Goal: Contribute content

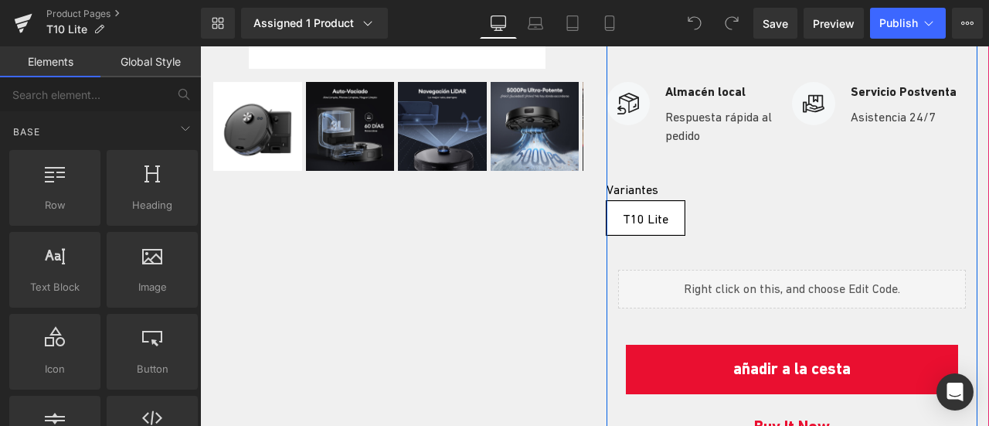
scroll to position [464, 0]
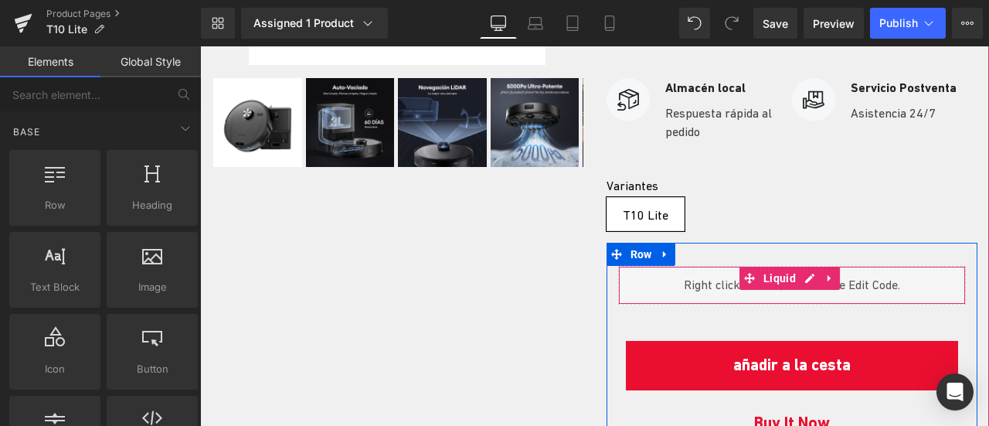
click at [790, 280] on span "Liquid" at bounding box center [779, 278] width 40 height 23
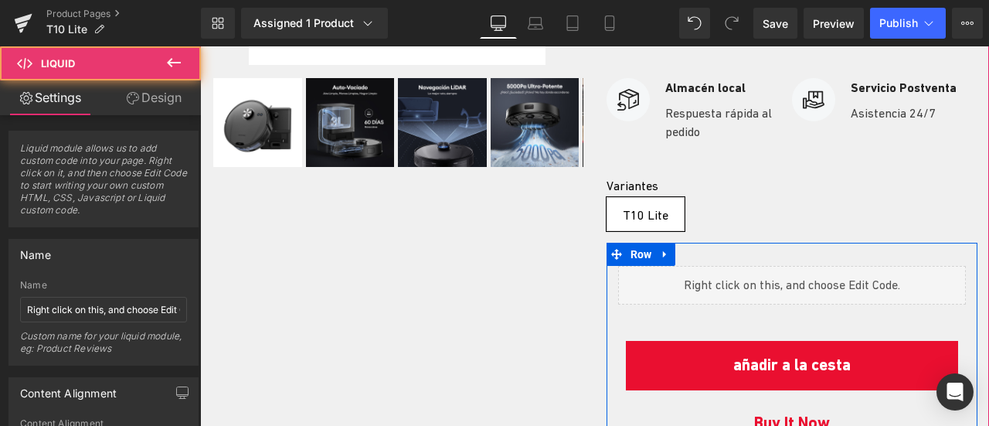
click at [808, 277] on div "Liquid" at bounding box center [792, 285] width 348 height 39
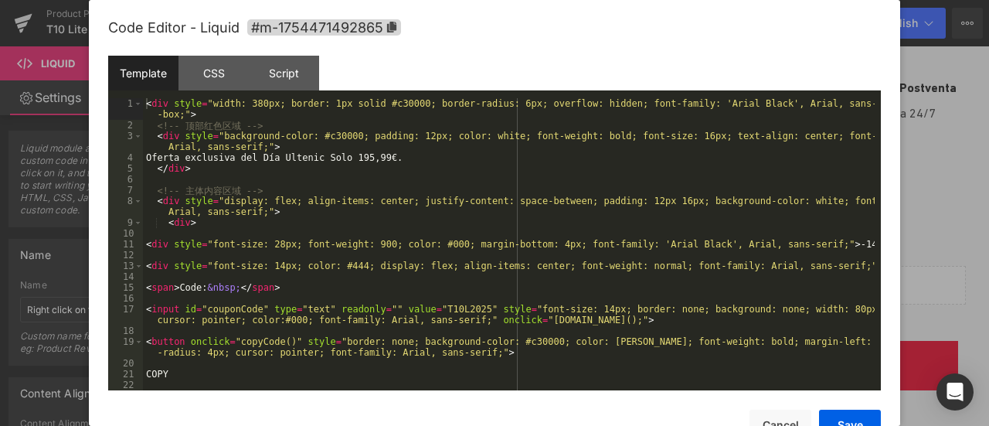
click at [921, 260] on div at bounding box center [494, 213] width 989 height 426
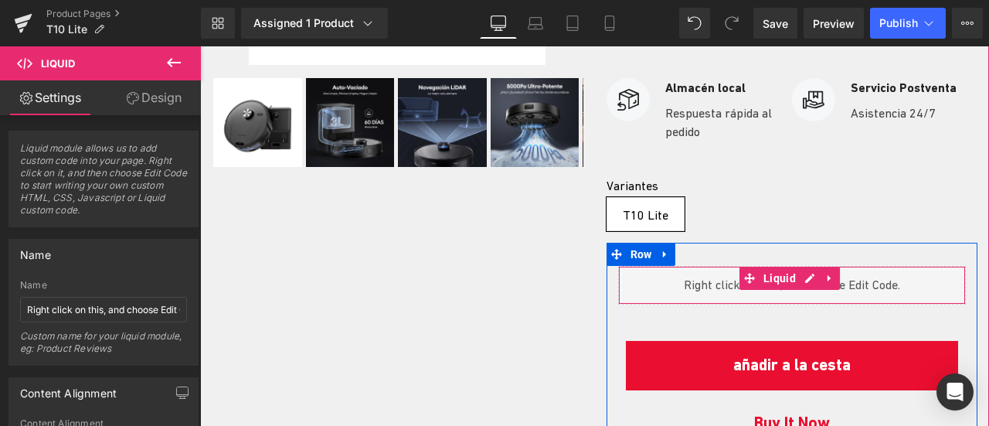
click at [901, 279] on div "Liquid" at bounding box center [792, 285] width 348 height 39
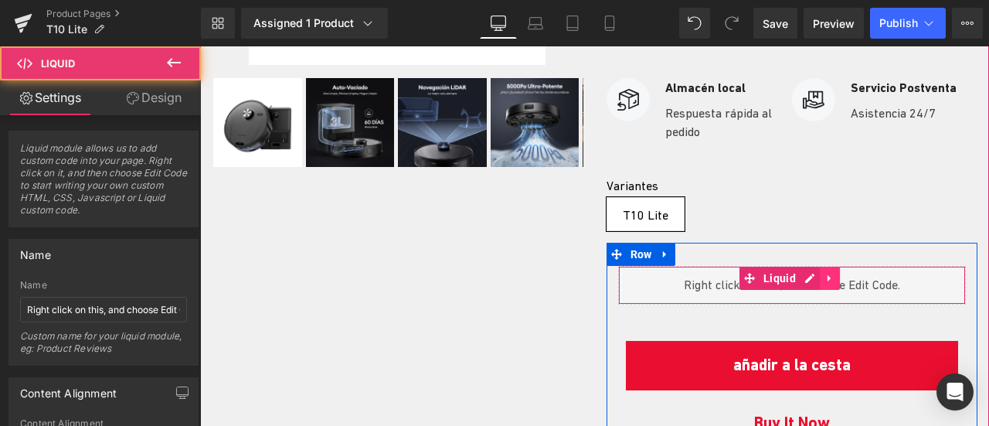
click at [825, 273] on icon at bounding box center [829, 279] width 11 height 12
click at [834, 273] on icon at bounding box center [839, 279] width 11 height 12
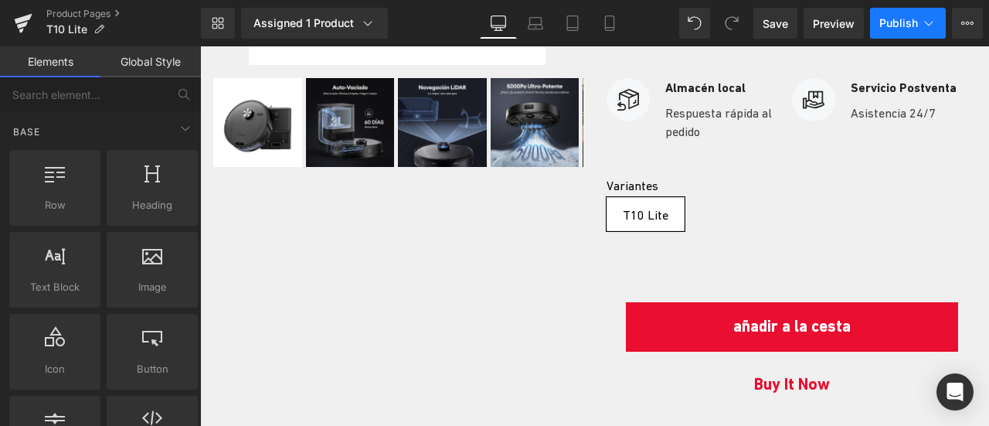
click at [916, 12] on button "Publish" at bounding box center [908, 23] width 76 height 31
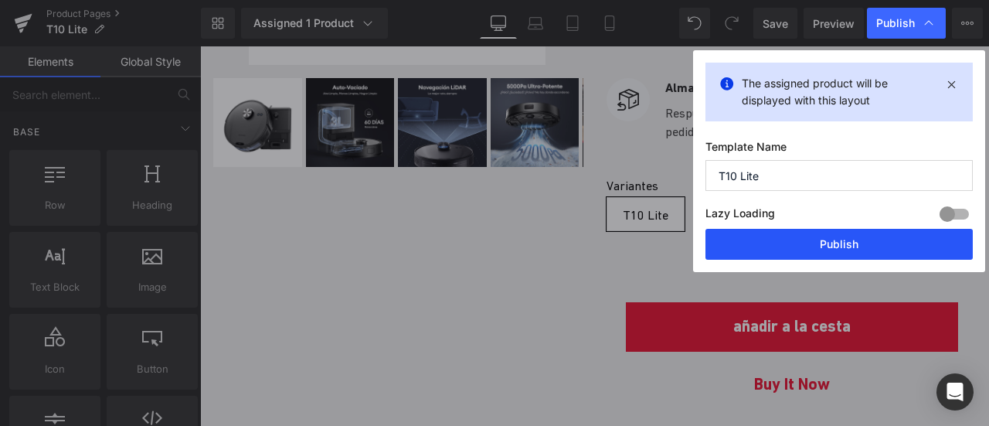
click at [858, 235] on button "Publish" at bounding box center [838, 244] width 267 height 31
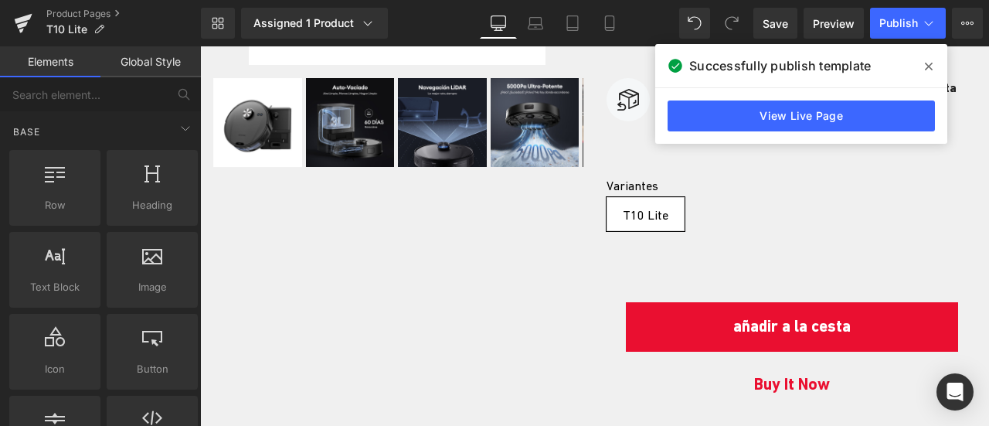
click at [927, 65] on icon at bounding box center [929, 67] width 8 height 8
